Goal: Find specific page/section: Find specific page/section

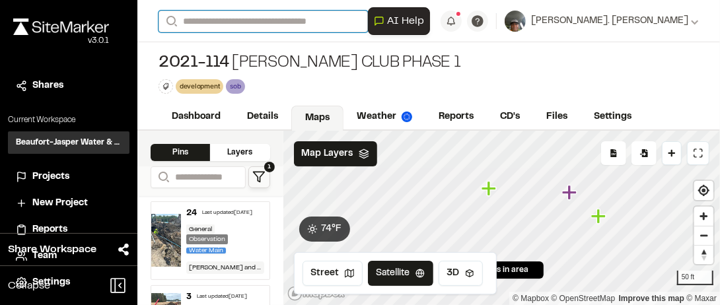
click at [252, 24] on input "Search" at bounding box center [263, 22] width 209 height 22
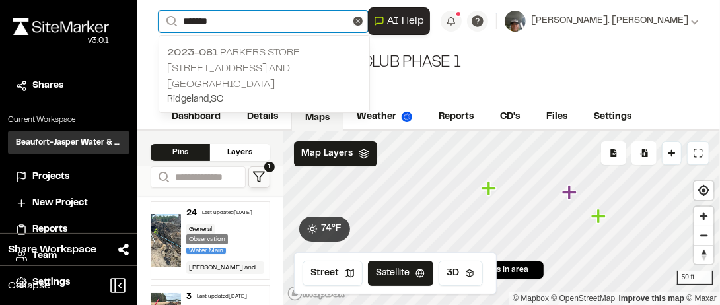
type input "*******"
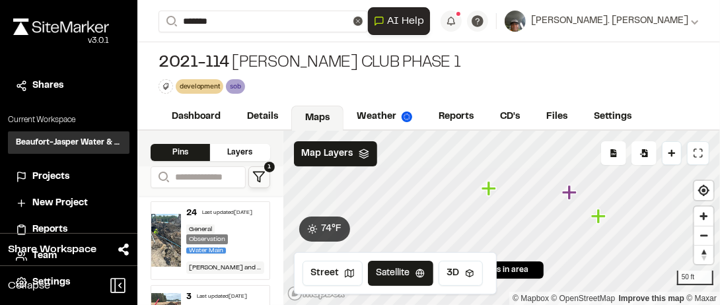
click at [264, 56] on p "2023-081 Parkers Store [STREET_ADDRESS][GEOGRAPHIC_DATA]" at bounding box center [264, 69] width 194 height 48
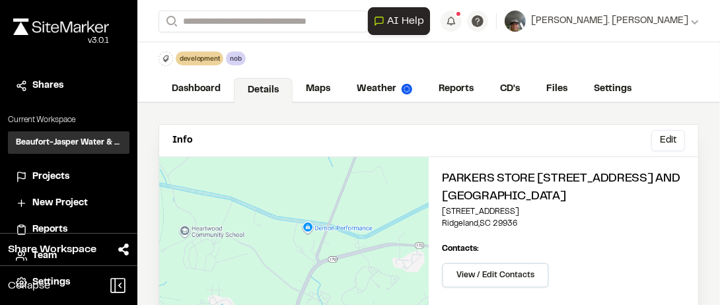
scroll to position [66, 0]
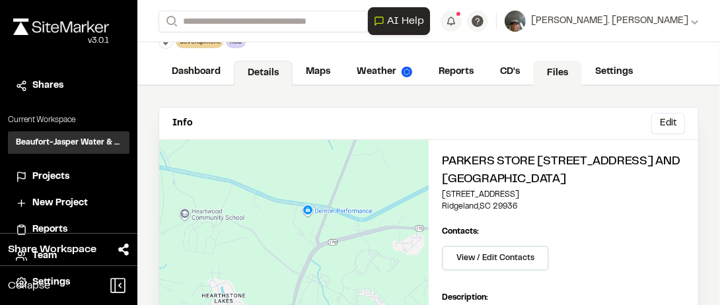
click at [560, 73] on link "Files" at bounding box center [557, 73] width 49 height 25
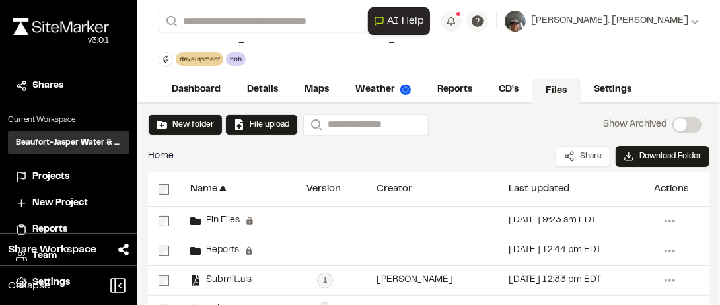
scroll to position [123, 0]
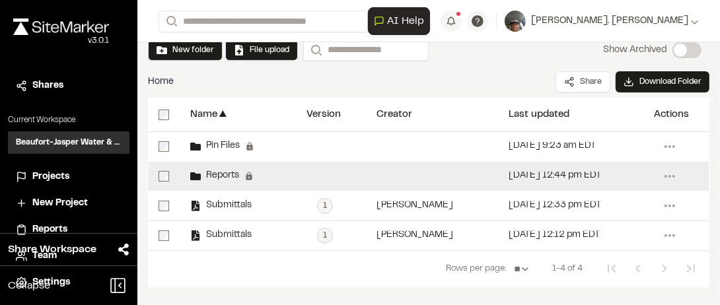
click at [198, 174] on icon at bounding box center [195, 176] width 11 height 8
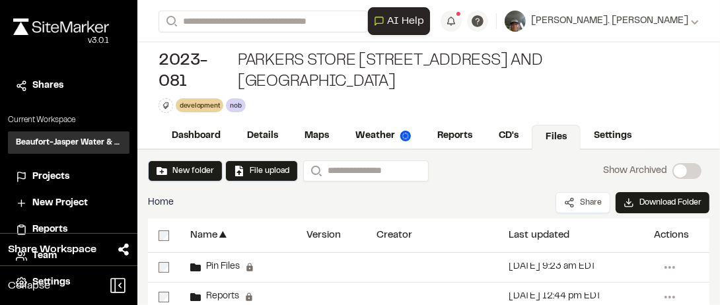
scroll to position [0, 0]
